Goal: Navigation & Orientation: Find specific page/section

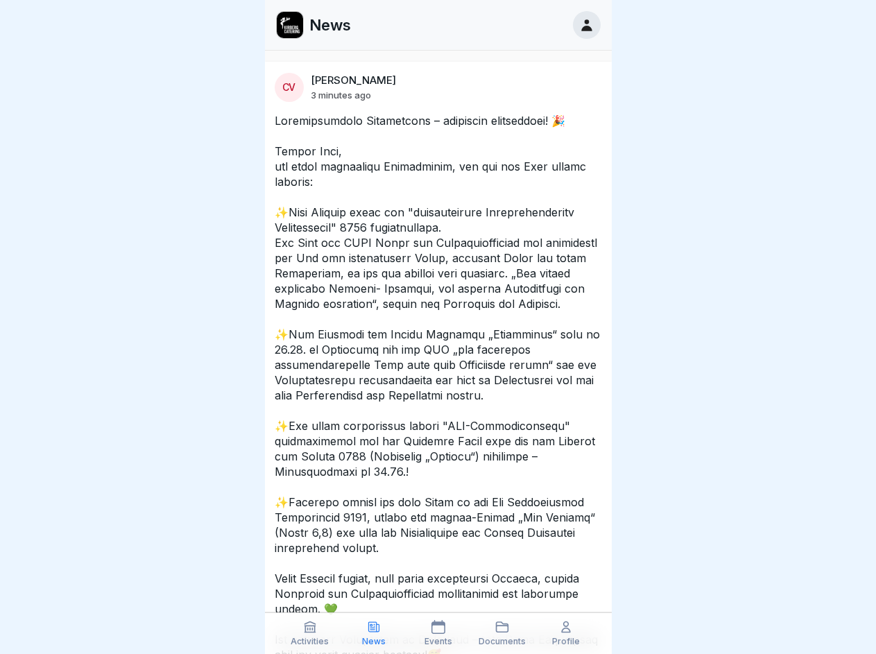
click at [310, 633] on icon at bounding box center [310, 627] width 14 height 14
click at [374, 633] on icon at bounding box center [374, 627] width 14 height 14
click at [438, 633] on icon at bounding box center [438, 627] width 14 height 14
click at [502, 633] on icon at bounding box center [502, 627] width 14 height 14
click at [566, 633] on icon at bounding box center [566, 627] width 14 height 14
